Goal: Task Accomplishment & Management: Complete application form

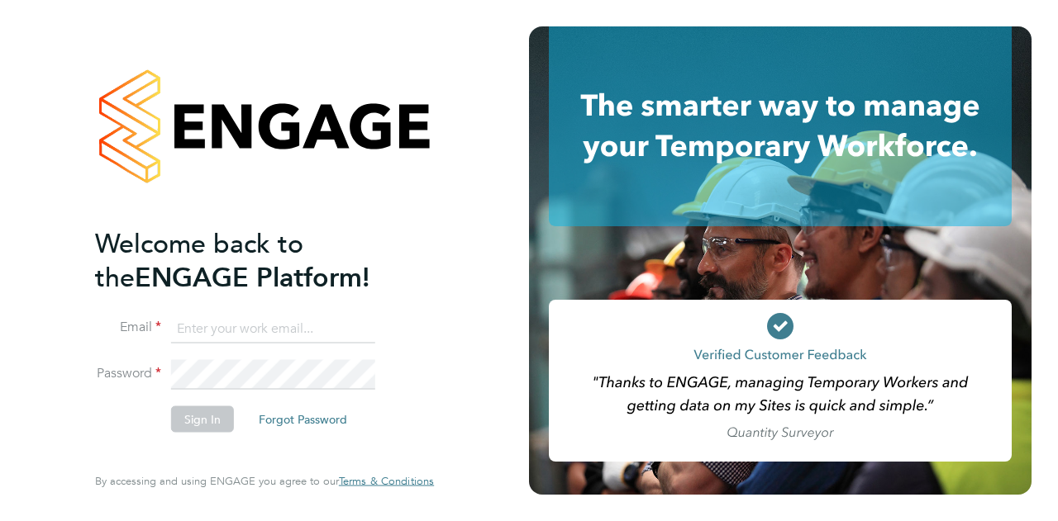
click at [200, 312] on ng-template "Welcome back to the ENGAGE Platform! Email Password Sign In Forgot Password" at bounding box center [256, 337] width 322 height 222
click at [205, 326] on input at bounding box center [273, 329] width 204 height 30
type input "Jonathanho03311993@hotmail.co.uk"
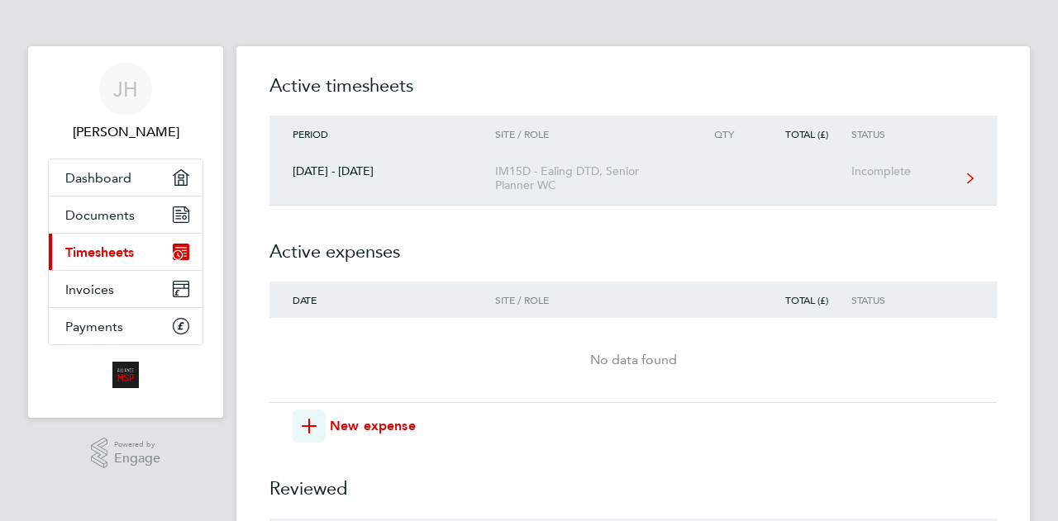
click at [387, 184] on link "[DATE] - [DATE] IM15D - Ealing DTD, Senior Planner WC Incomplete" at bounding box center [632, 179] width 727 height 54
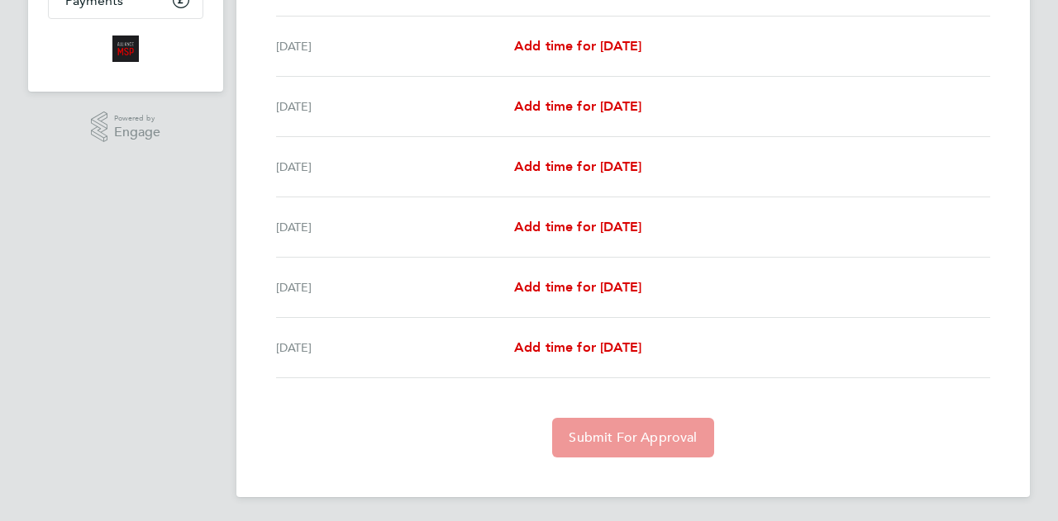
scroll to position [327, 0]
click at [573, 110] on span "Add time for [DATE]" at bounding box center [577, 106] width 127 height 16
select select "30"
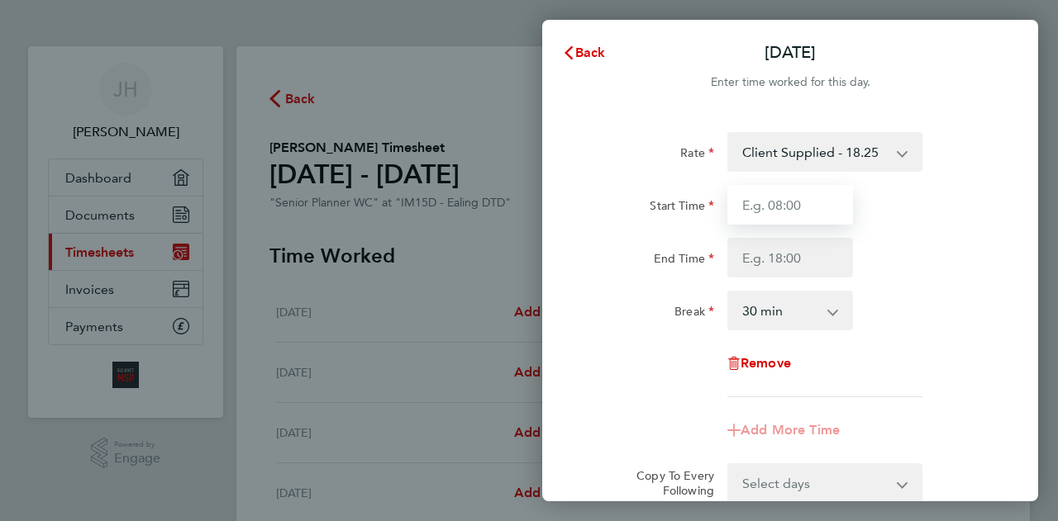
click at [815, 196] on input "Start Time" at bounding box center [790, 205] width 126 height 40
type input "08:00"
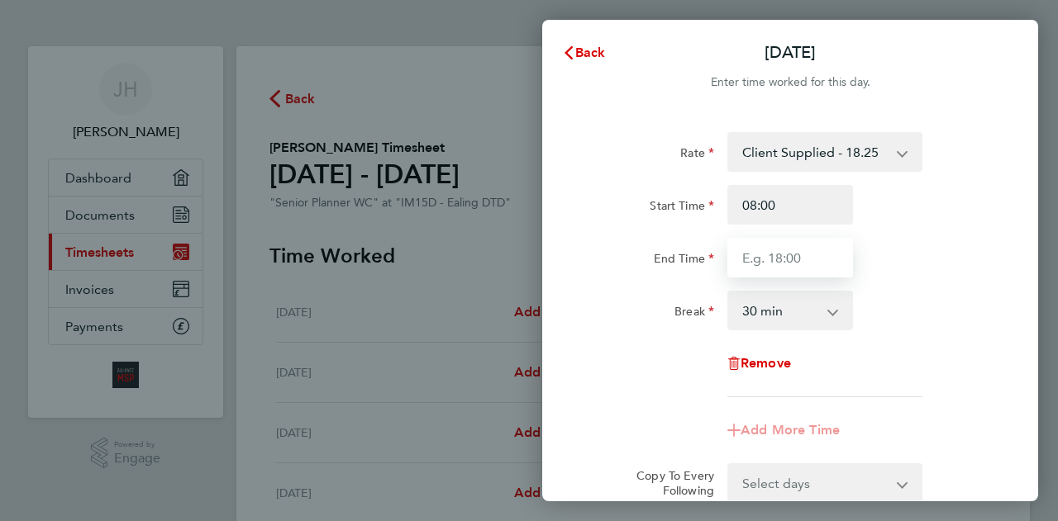
click at [772, 262] on input "End Time" at bounding box center [790, 258] width 126 height 40
type input "17:00"
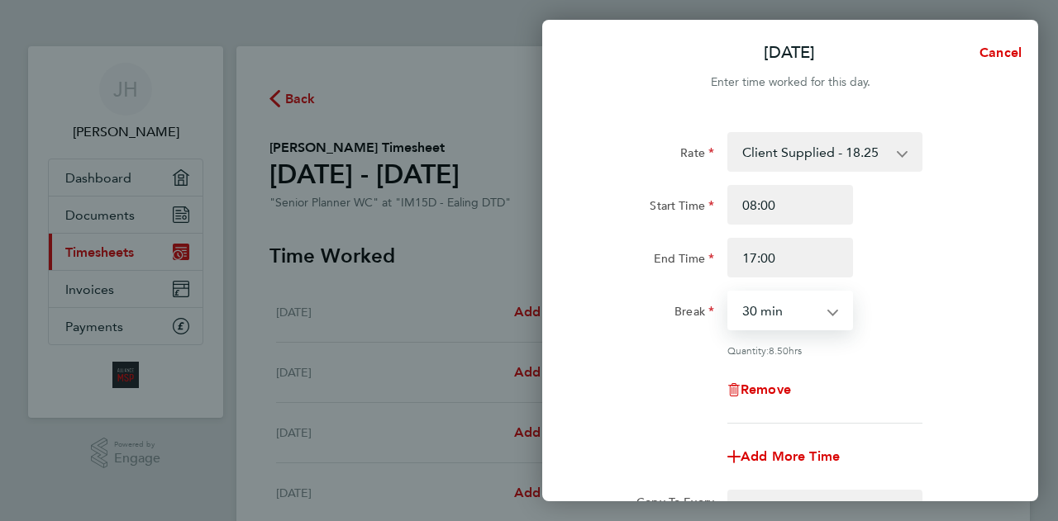
click at [754, 317] on select "0 min 15 min 30 min 45 min 60 min 75 min 90 min" at bounding box center [780, 311] width 102 height 36
select select "60"
click at [729, 293] on select "0 min 15 min 30 min 45 min 60 min 75 min 90 min" at bounding box center [780, 311] width 102 height 36
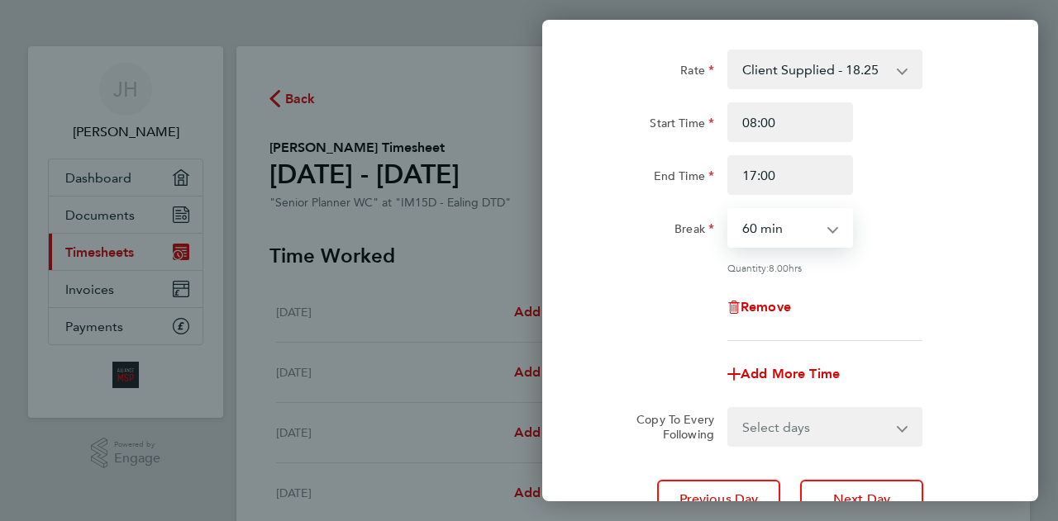
scroll to position [59, 0]
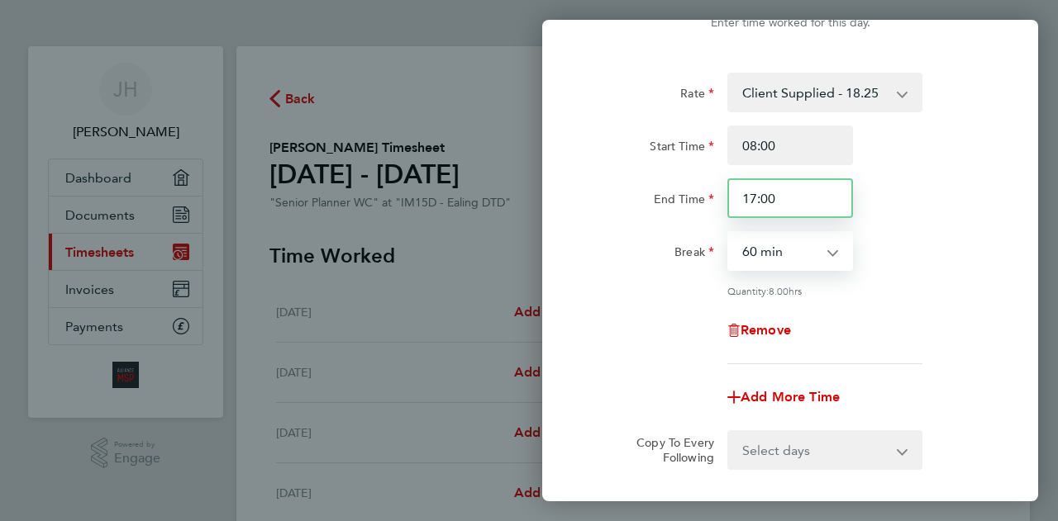
click at [783, 197] on input "17:00" at bounding box center [790, 198] width 126 height 40
click at [754, 196] on input "17:00" at bounding box center [790, 198] width 126 height 40
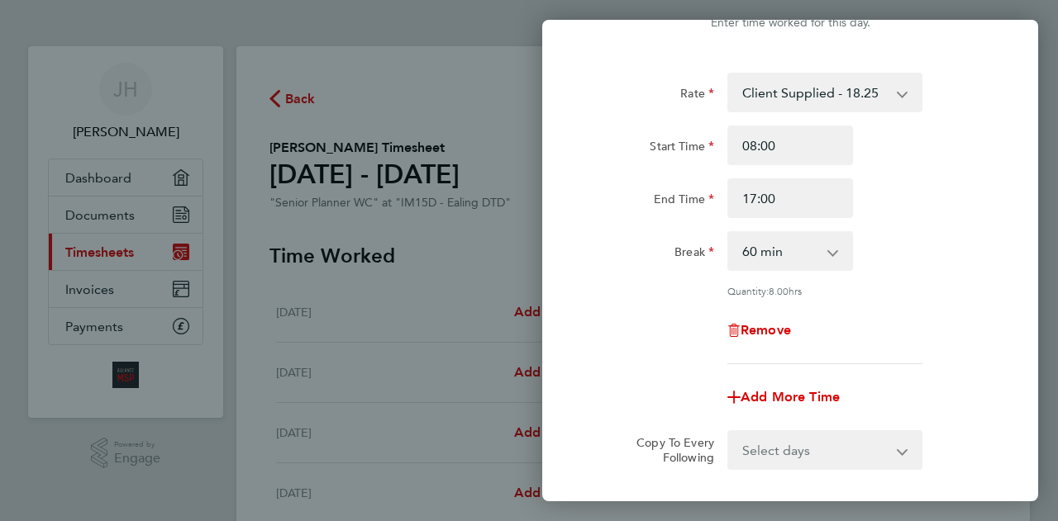
click at [491, 298] on div "[DATE] Cancel Enter time worked for this day. Rate Client Supplied - 18.25 Star…" at bounding box center [529, 260] width 1058 height 521
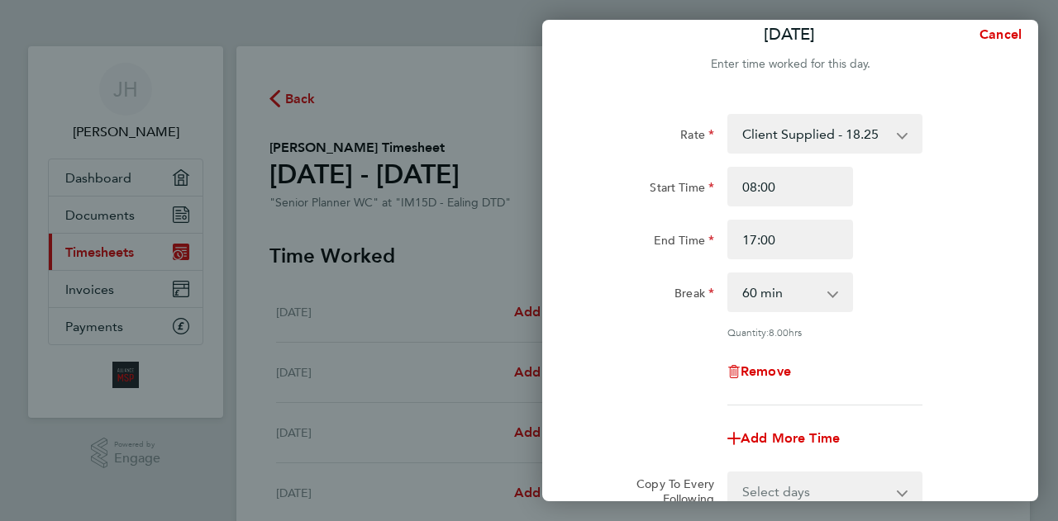
scroll to position [0, 0]
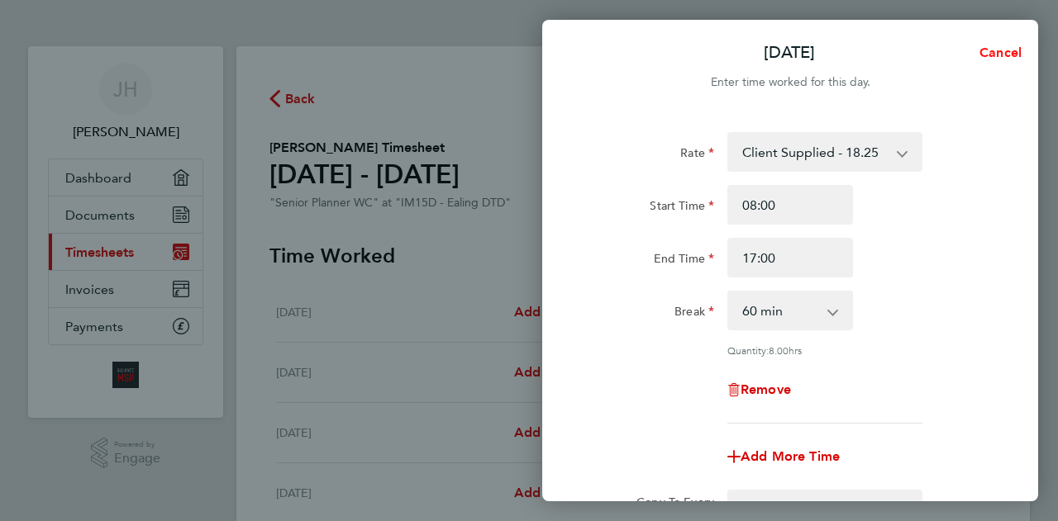
click at [1020, 56] on span "Cancel" at bounding box center [997, 53] width 47 height 16
select select "30"
